Goal: Task Accomplishment & Management: Manage account settings

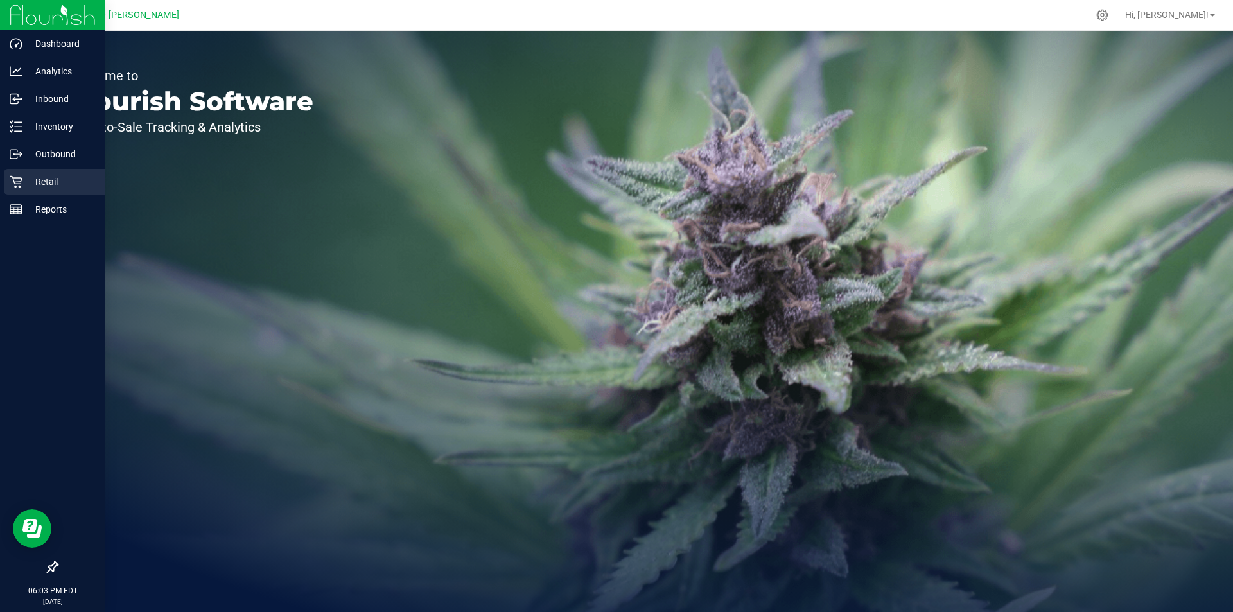
click at [32, 171] on div "Retail" at bounding box center [54, 182] width 101 height 26
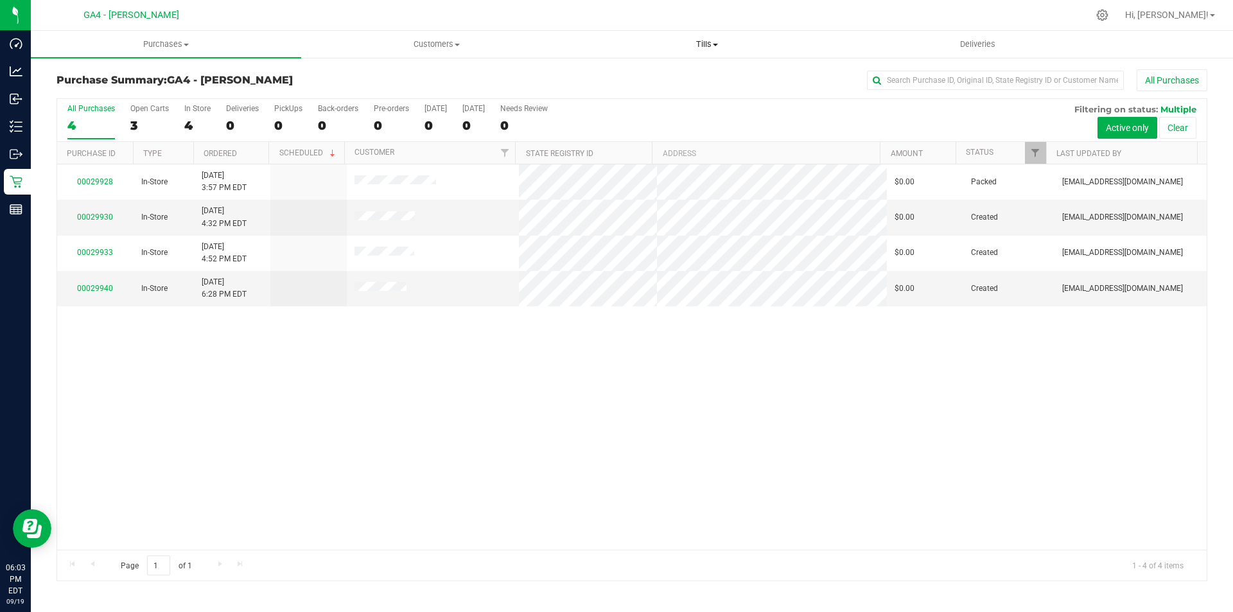
click at [711, 45] on span "Tills" at bounding box center [706, 45] width 269 height 12
click at [137, 126] on div "3" at bounding box center [149, 125] width 39 height 15
click at [0, 0] on input "Open Carts 3" at bounding box center [0, 0] width 0 height 0
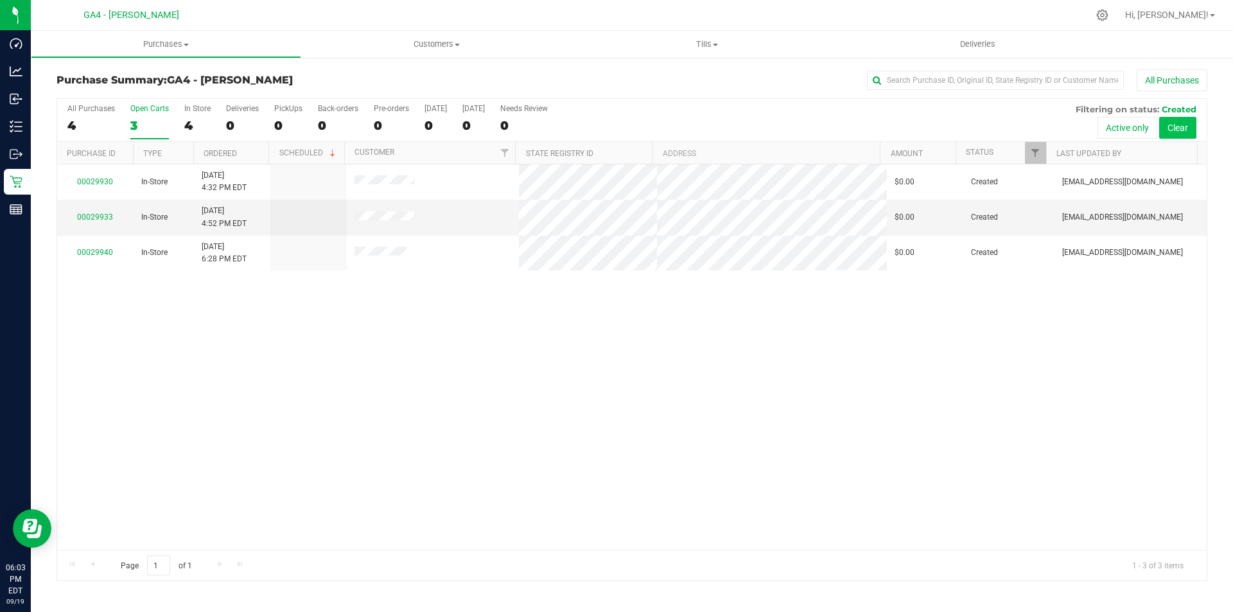
click at [1176, 132] on button "Clear" at bounding box center [1177, 128] width 37 height 22
click at [90, 130] on div "3" at bounding box center [91, 125] width 48 height 15
click at [0, 0] on input "All Purchases 3" at bounding box center [0, 0] width 0 height 0
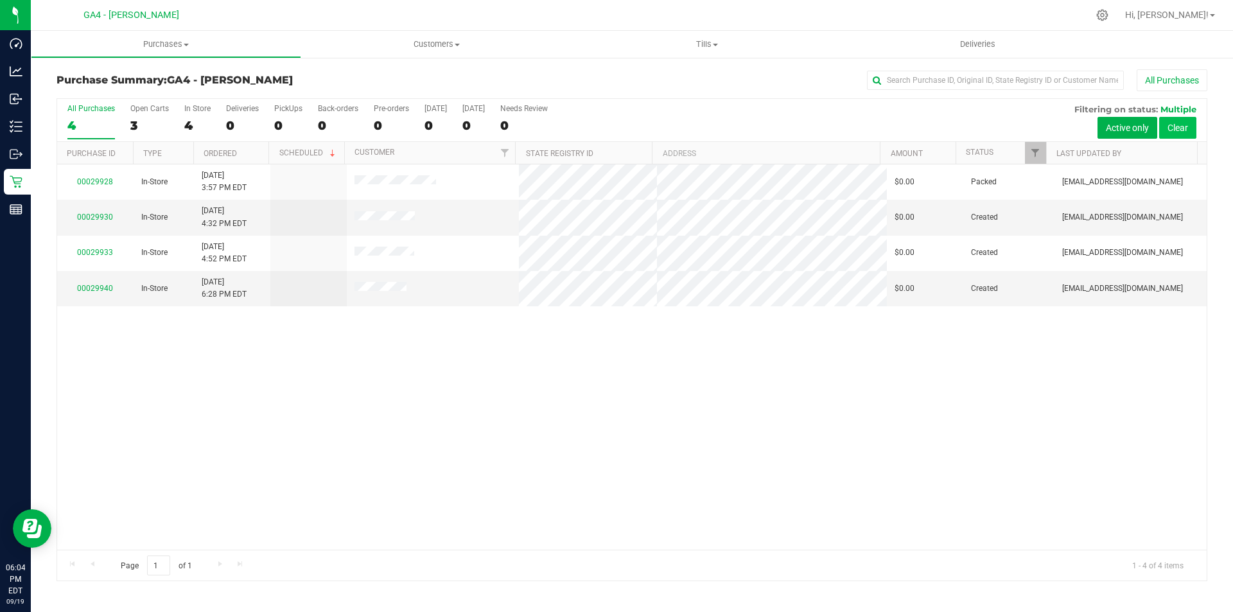
click at [1168, 127] on button "Clear" at bounding box center [1177, 128] width 37 height 22
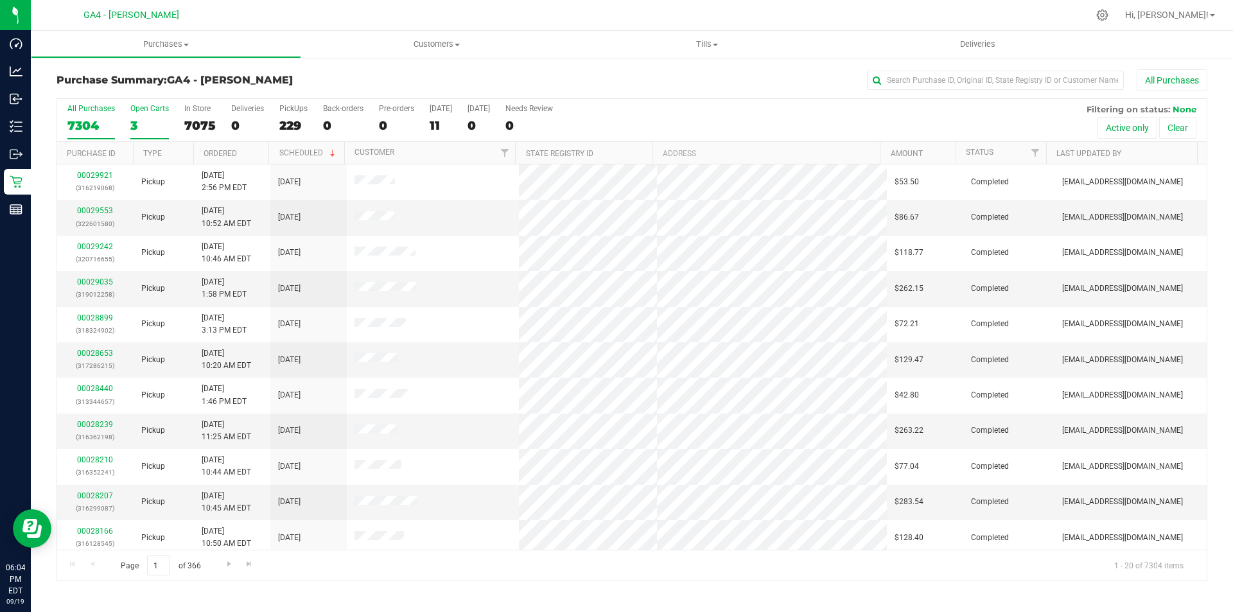
click at [144, 114] on label "Open Carts 3" at bounding box center [149, 121] width 39 height 35
click at [0, 0] on input "Open Carts 3" at bounding box center [0, 0] width 0 height 0
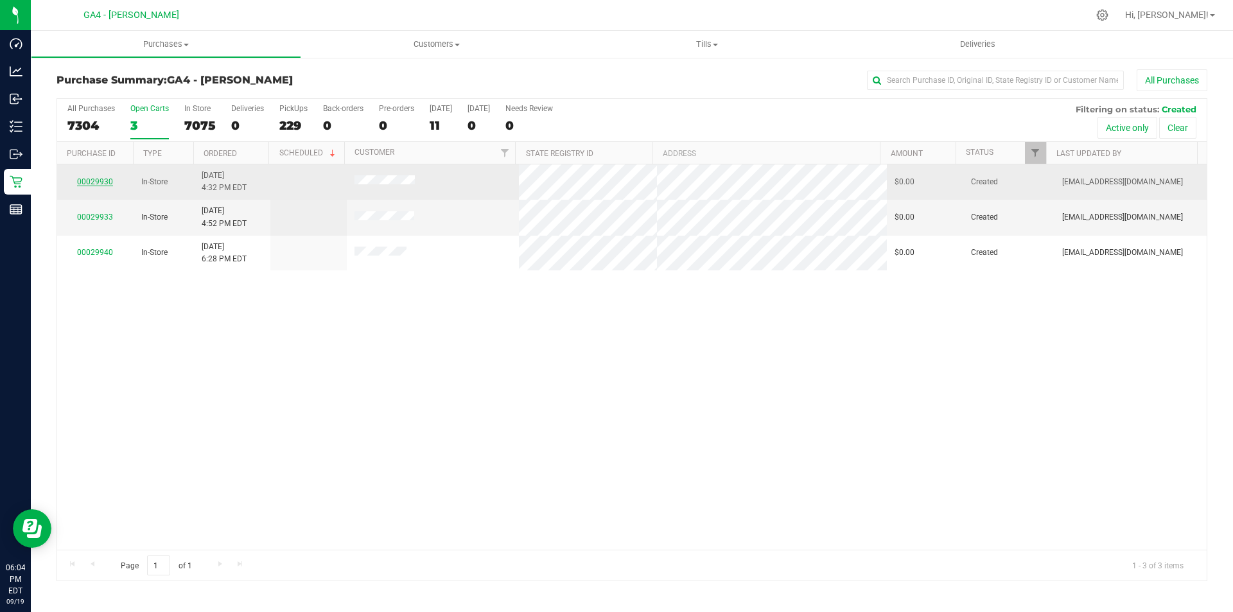
click at [87, 184] on link "00029930" at bounding box center [95, 181] width 36 height 9
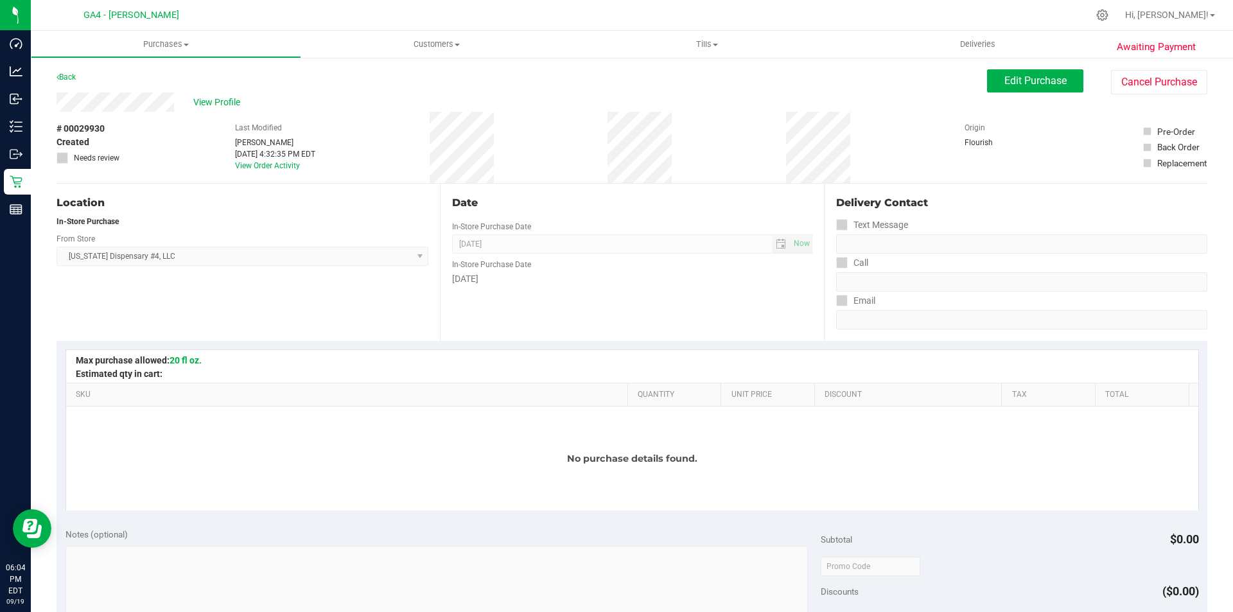
click at [1135, 69] on div "Awaiting Payment Back Edit Purchase Cancel Purchase View Profile # 00029930 Cre…" at bounding box center [632, 566] width 1202 height 1018
click at [1135, 83] on button "Cancel Purchase" at bounding box center [1159, 82] width 96 height 24
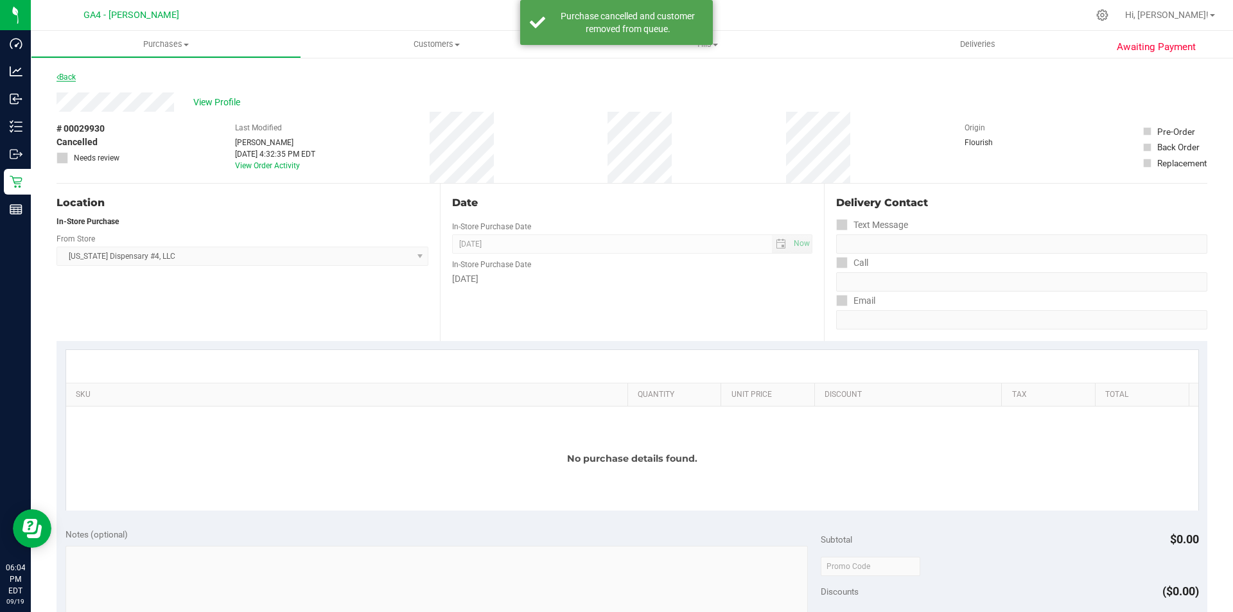
click at [75, 76] on link "Back" at bounding box center [66, 77] width 19 height 9
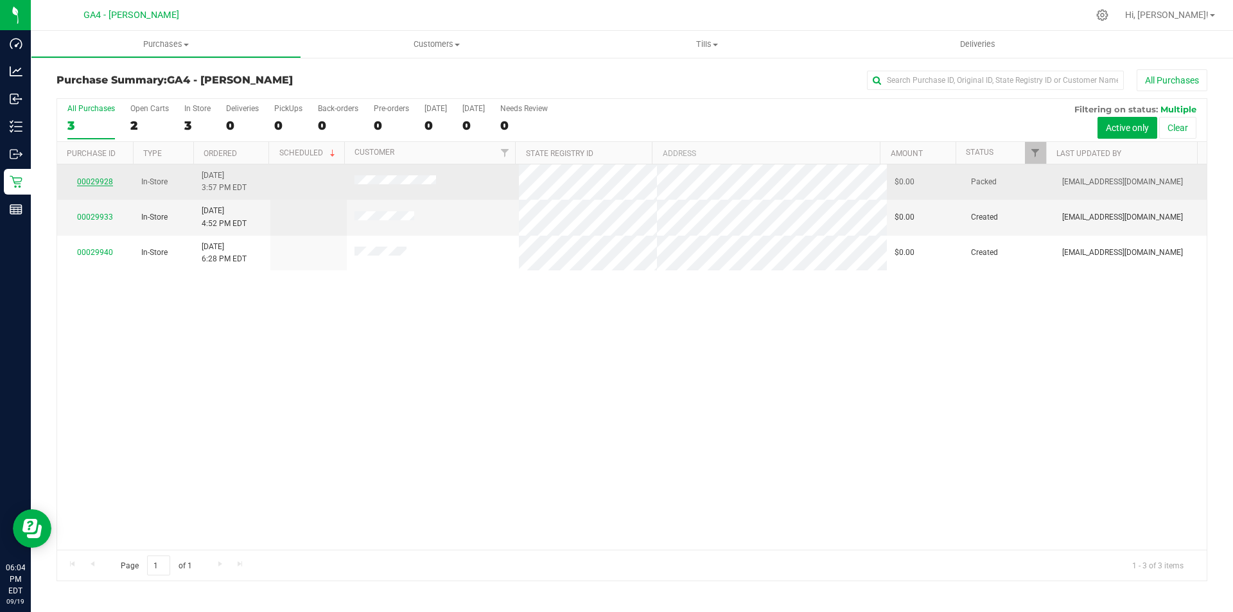
click at [108, 182] on link "00029928" at bounding box center [95, 181] width 36 height 9
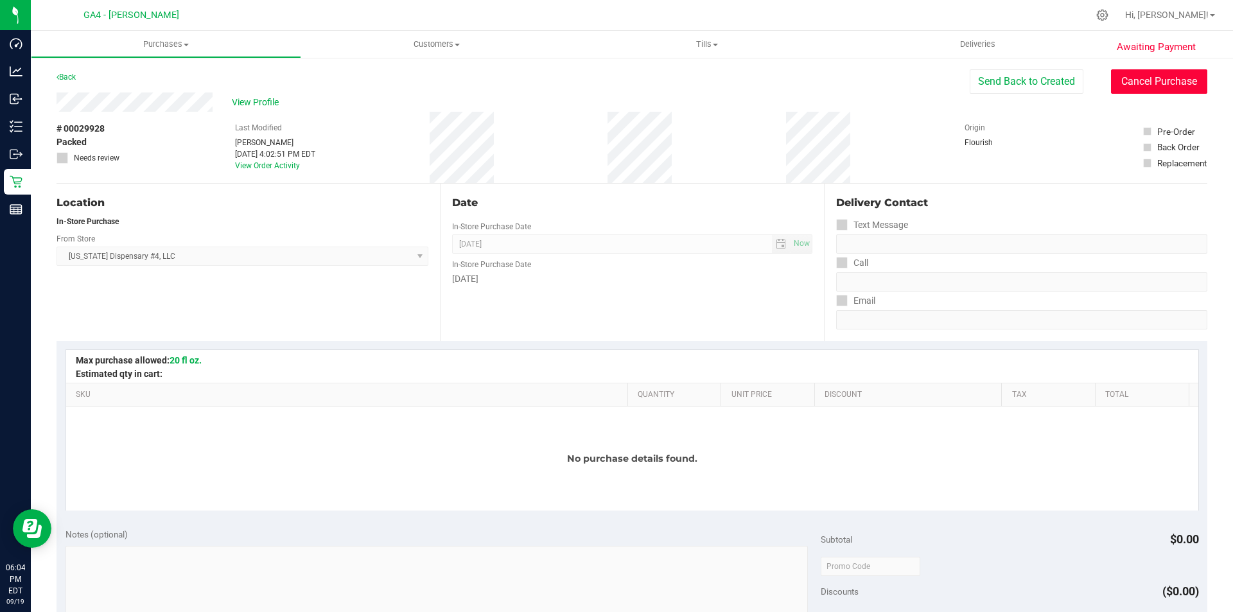
click at [1167, 85] on button "Cancel Purchase" at bounding box center [1159, 81] width 96 height 24
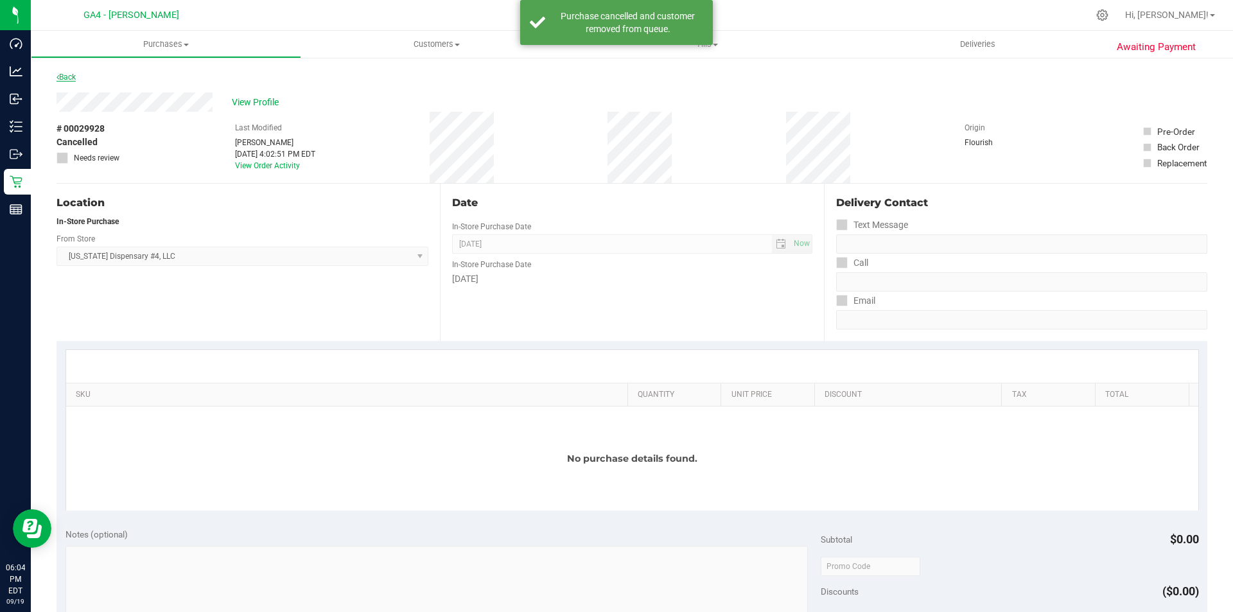
click at [67, 74] on link "Back" at bounding box center [66, 77] width 19 height 9
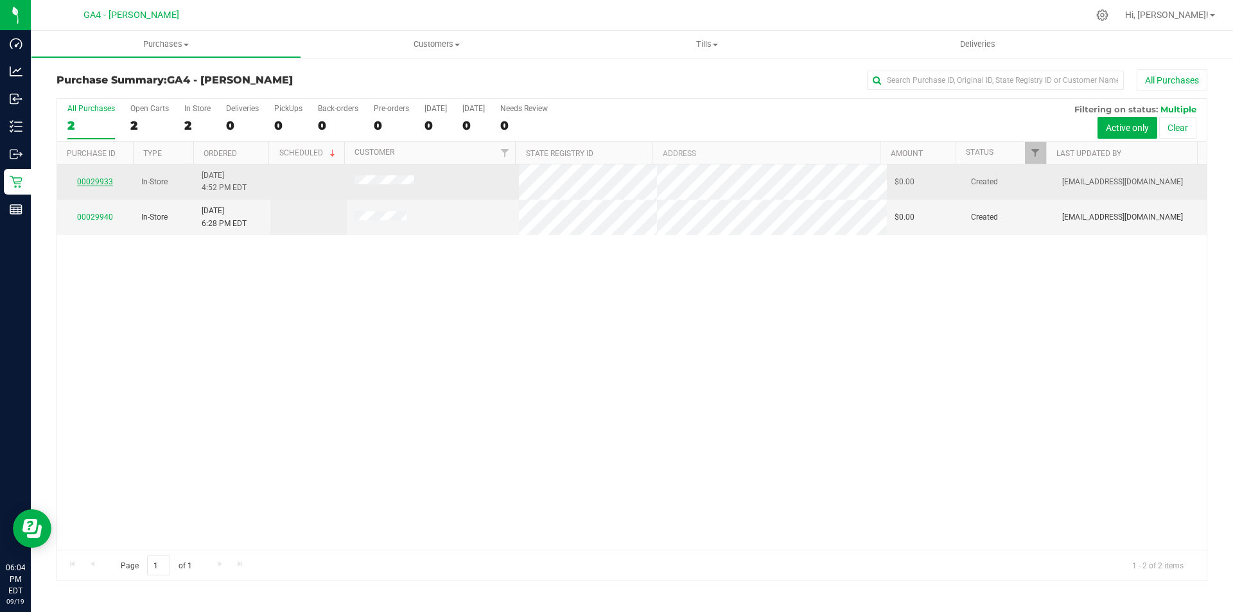
click at [94, 180] on link "00029933" at bounding box center [95, 181] width 36 height 9
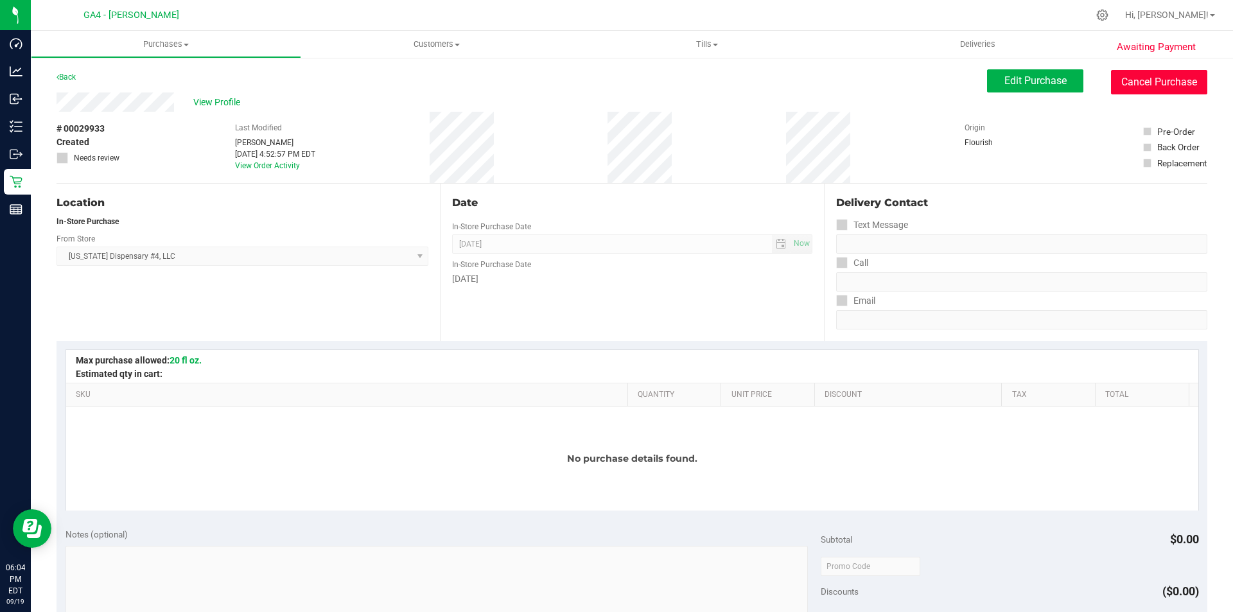
click at [1156, 86] on button "Cancel Purchase" at bounding box center [1159, 82] width 96 height 24
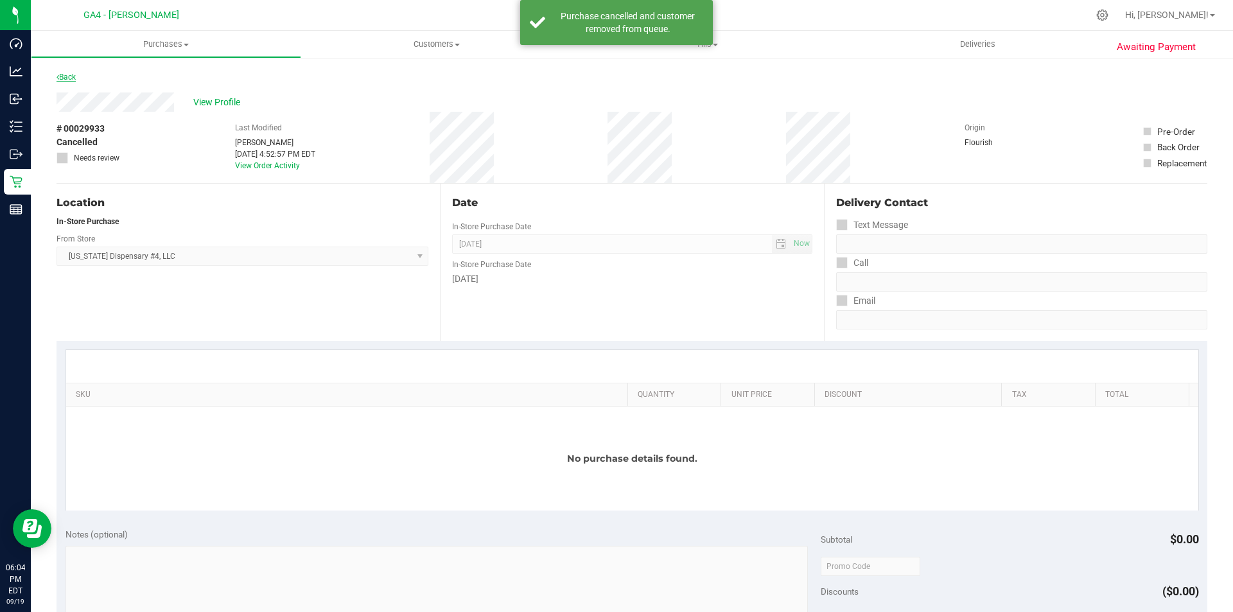
click at [71, 73] on link "Back" at bounding box center [66, 77] width 19 height 9
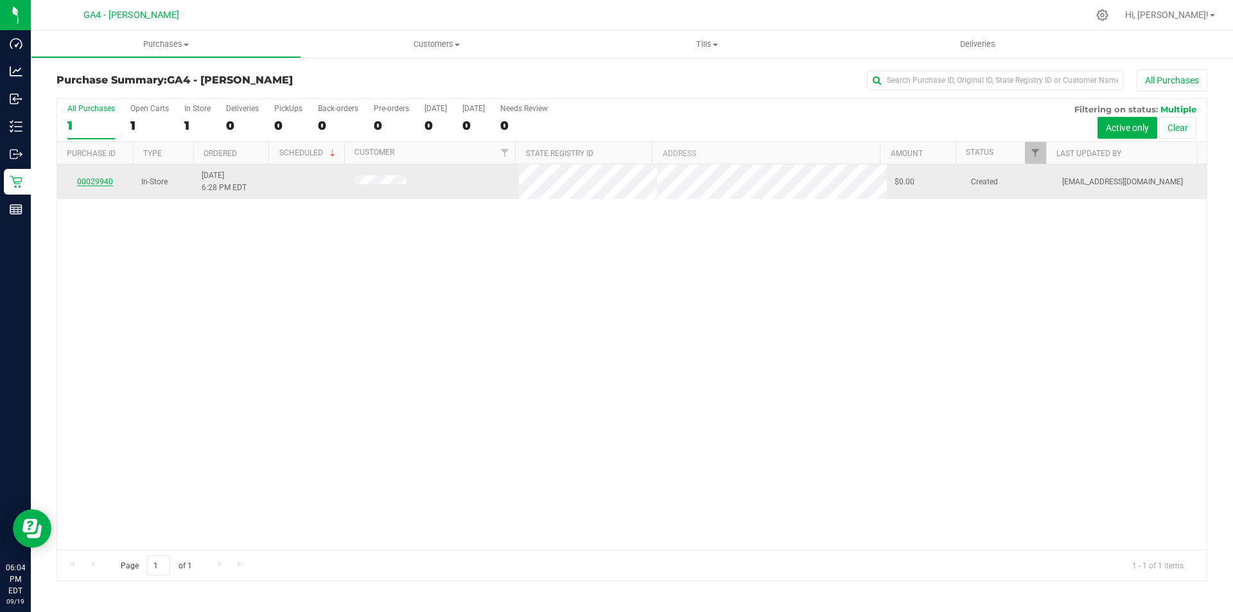
click at [100, 182] on link "00029940" at bounding box center [95, 181] width 36 height 9
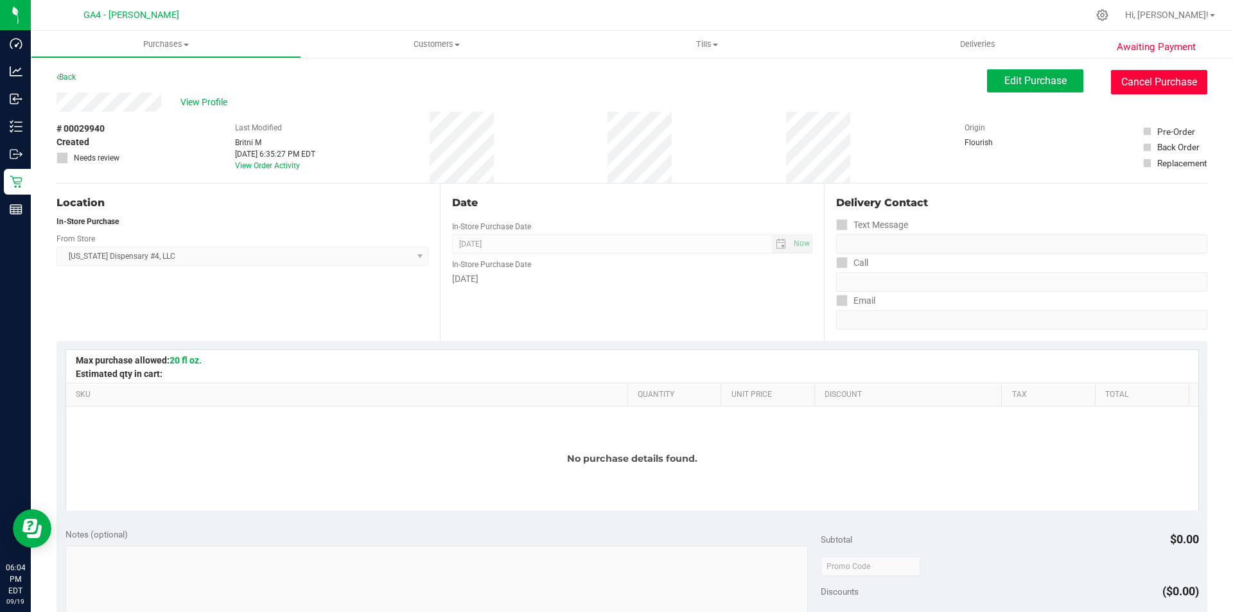
click at [1146, 90] on button "Cancel Purchase" at bounding box center [1159, 82] width 96 height 24
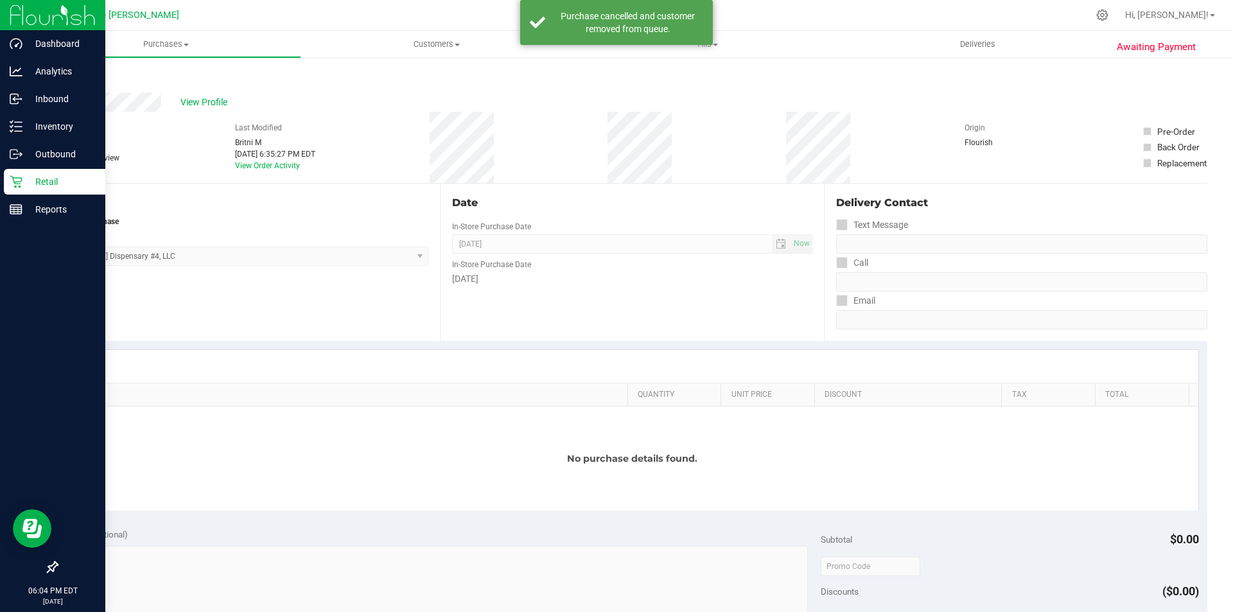
click at [46, 179] on p "Retail" at bounding box center [60, 181] width 77 height 15
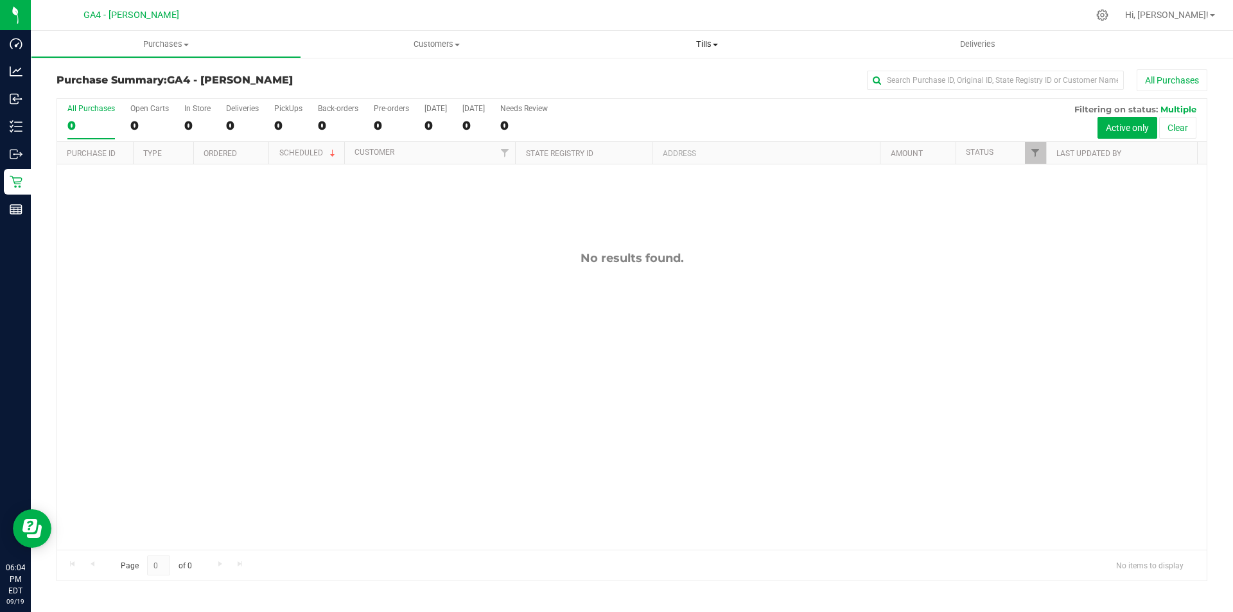
click at [710, 49] on span "Tills" at bounding box center [706, 45] width 270 height 12
click at [672, 79] on li "Manage tills" at bounding box center [706, 77] width 270 height 15
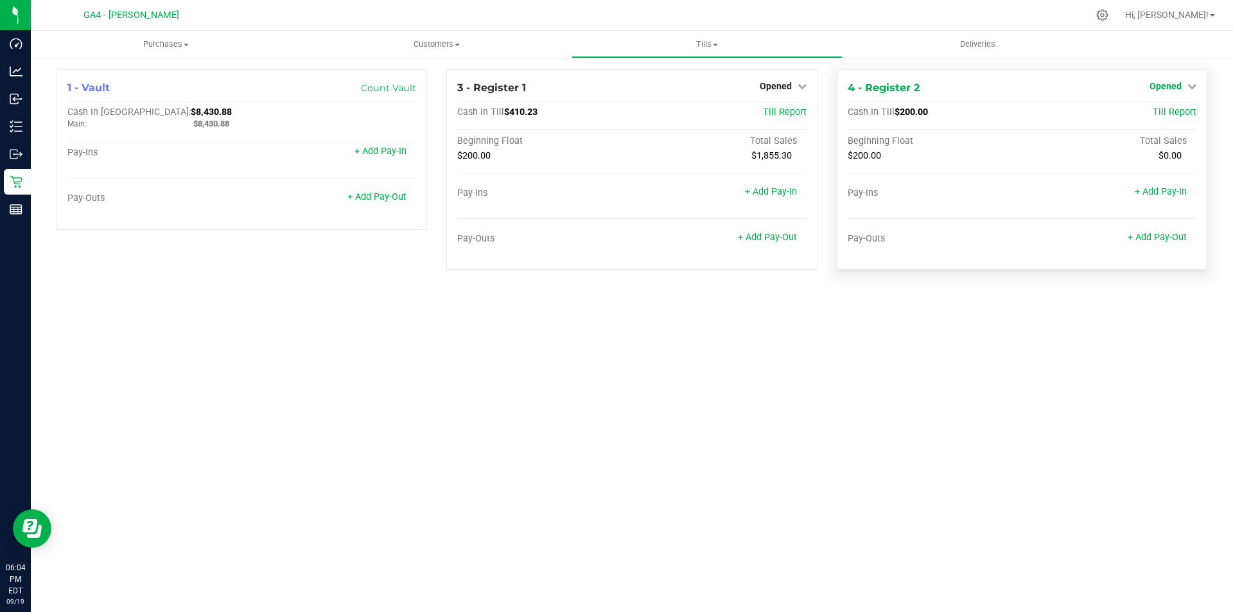
click at [1185, 89] on link "Opened" at bounding box center [1172, 86] width 47 height 10
click at [1149, 116] on link "Close Till" at bounding box center [1166, 113] width 35 height 10
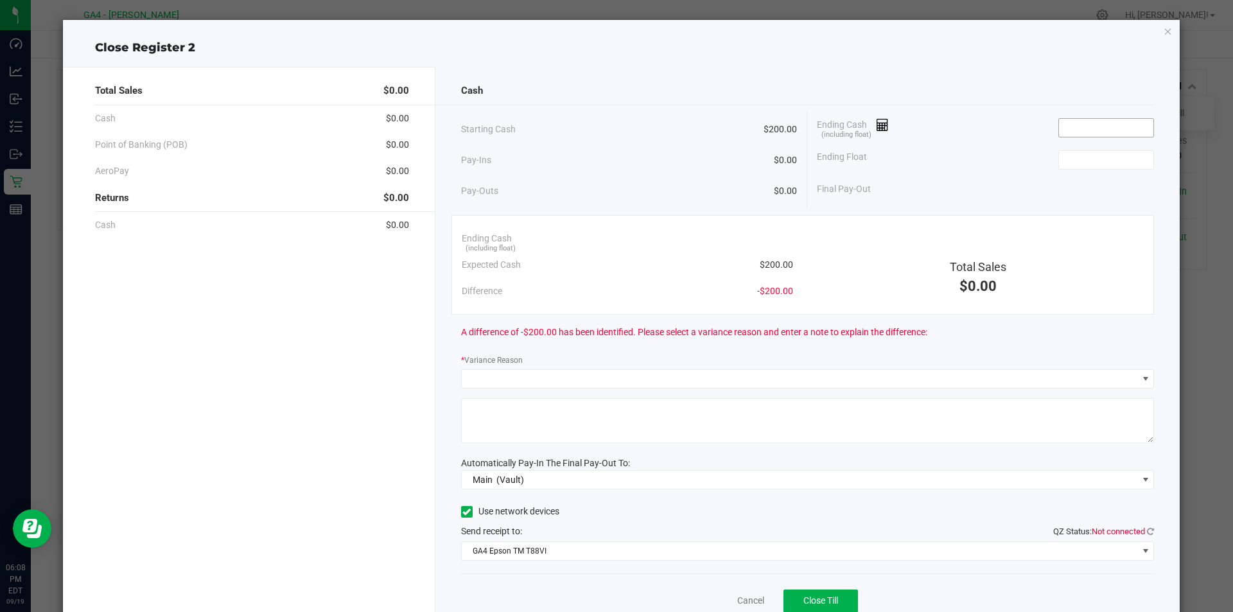
click at [1074, 121] on input at bounding box center [1106, 128] width 94 height 18
type input "$200.00"
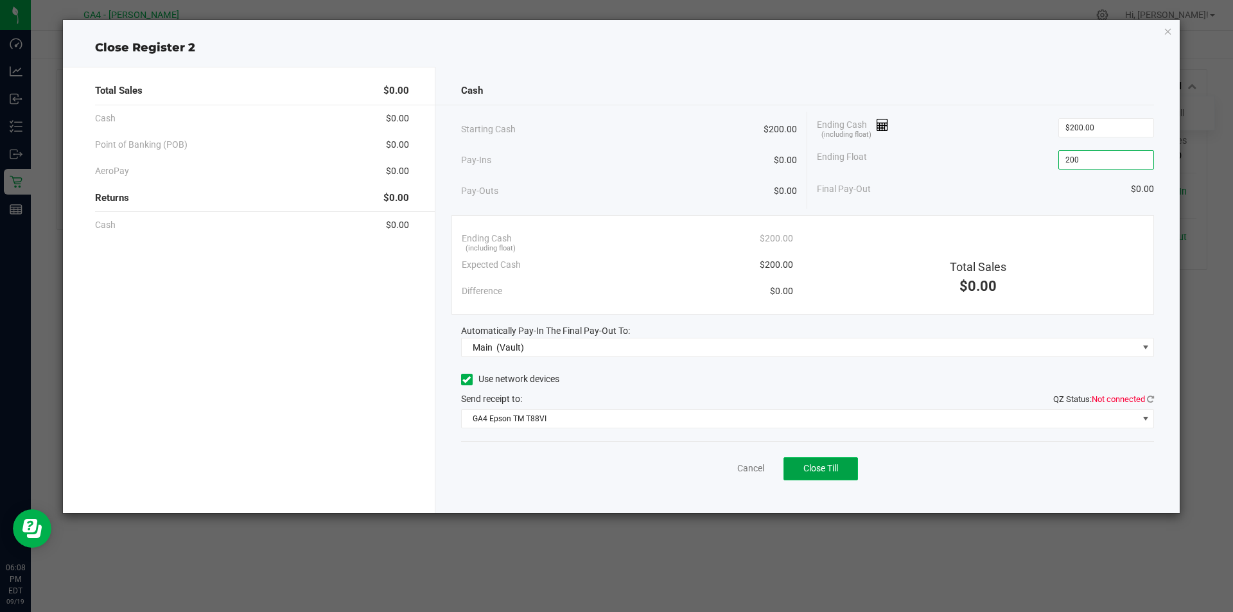
type input "$200.00"
click at [844, 461] on button "Close Till" at bounding box center [820, 468] width 74 height 23
